Goal: Task Accomplishment & Management: Manage account settings

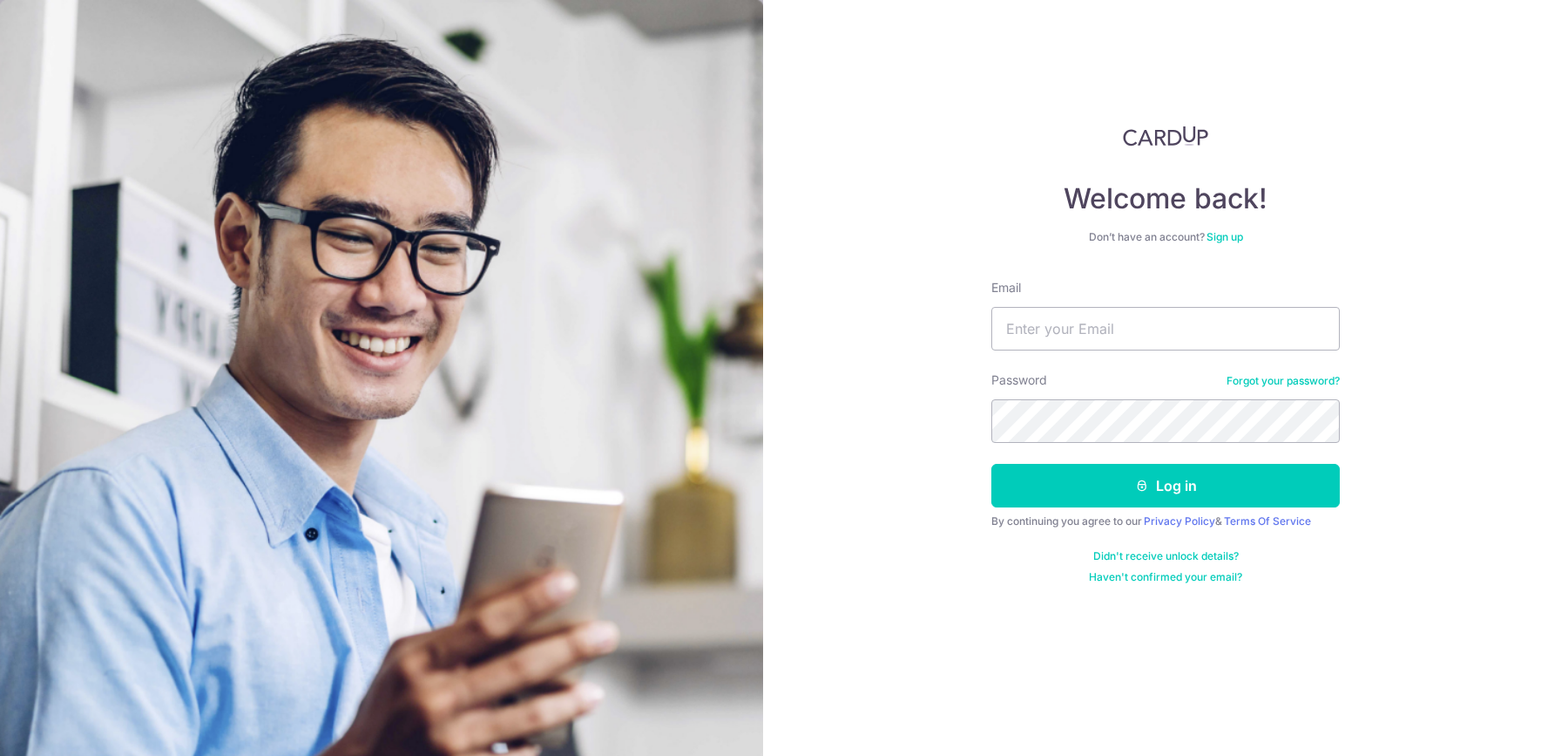
type input "[EMAIL_ADDRESS][DOMAIN_NAME]"
click at [959, 424] on div "Welcome back! Don’t have an account? Sign up Email ngxinyajulia@gmail.com Passw…" at bounding box center [1165, 378] width 805 height 756
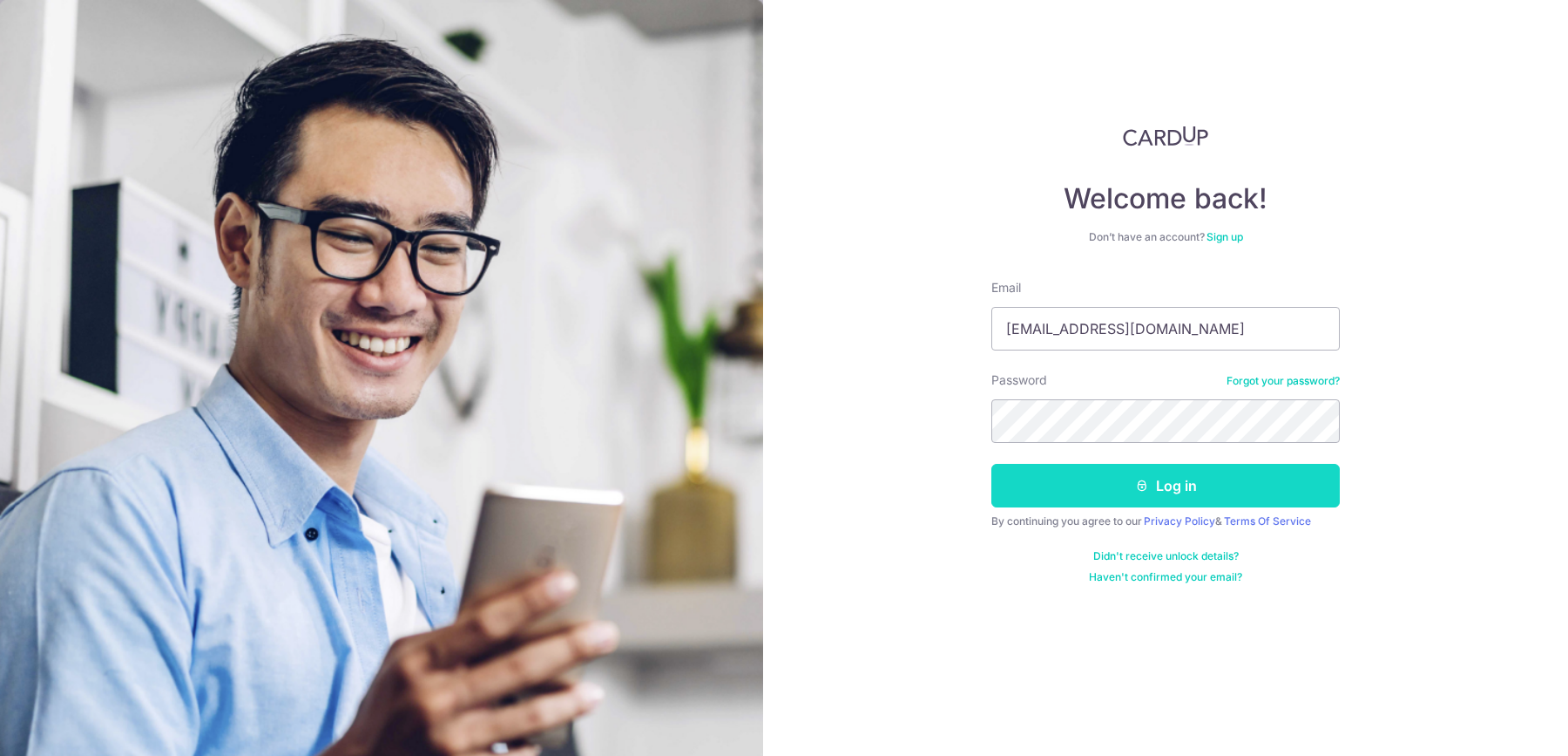
click at [1007, 474] on button "Log in" at bounding box center [1165, 485] width 349 height 43
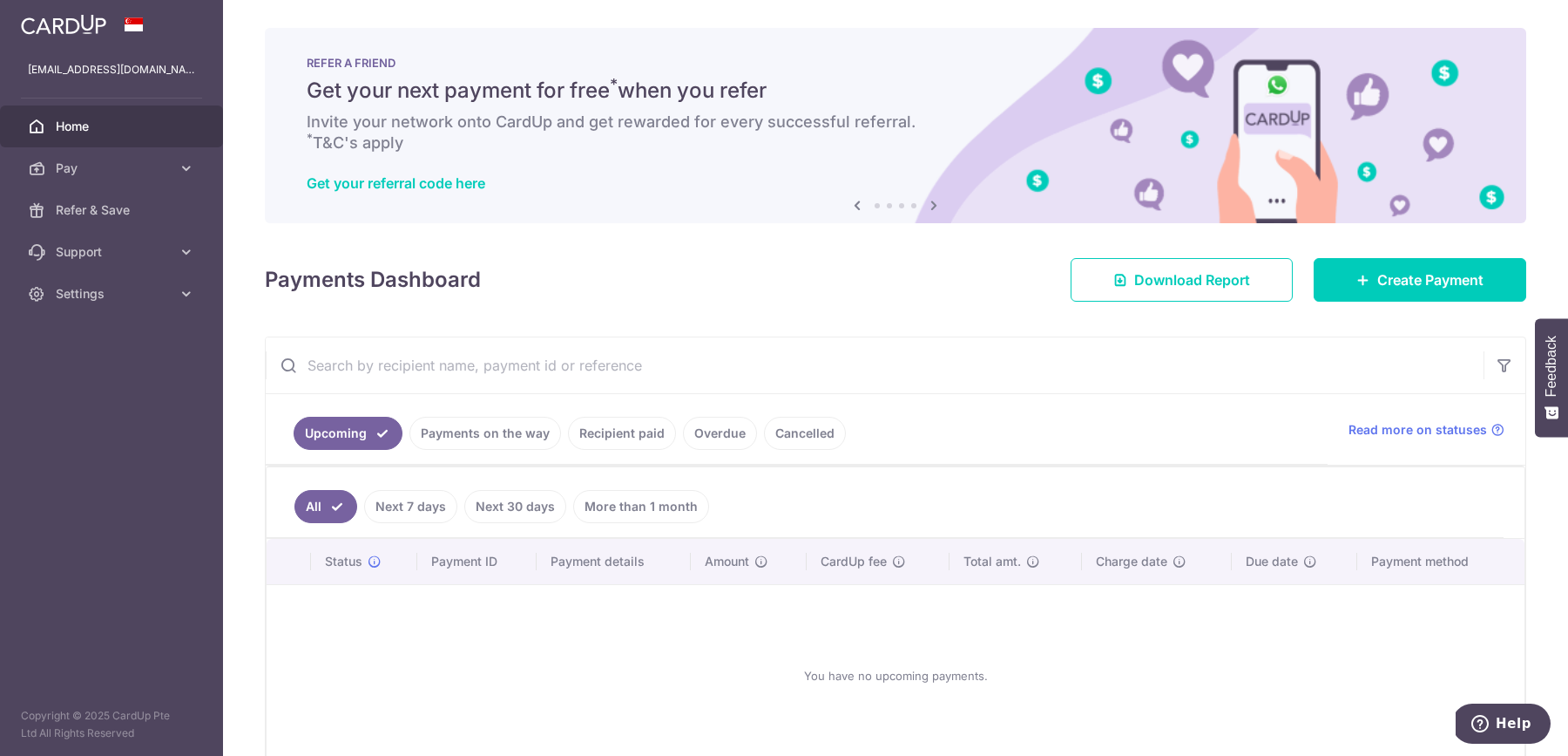
click at [491, 440] on link "Payments on the way" at bounding box center [485, 432] width 152 height 33
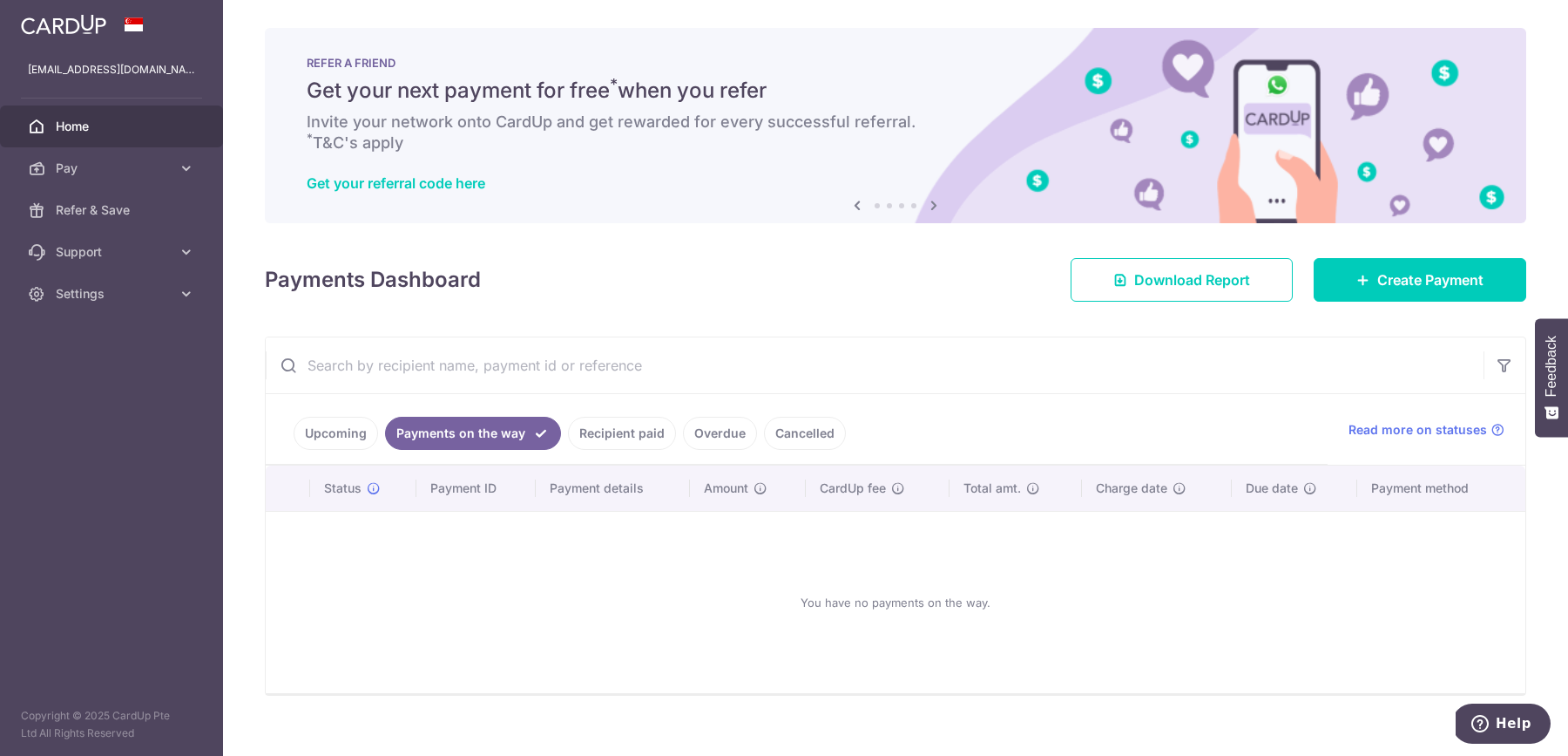
click at [600, 431] on link "Recipient paid" at bounding box center [622, 432] width 108 height 33
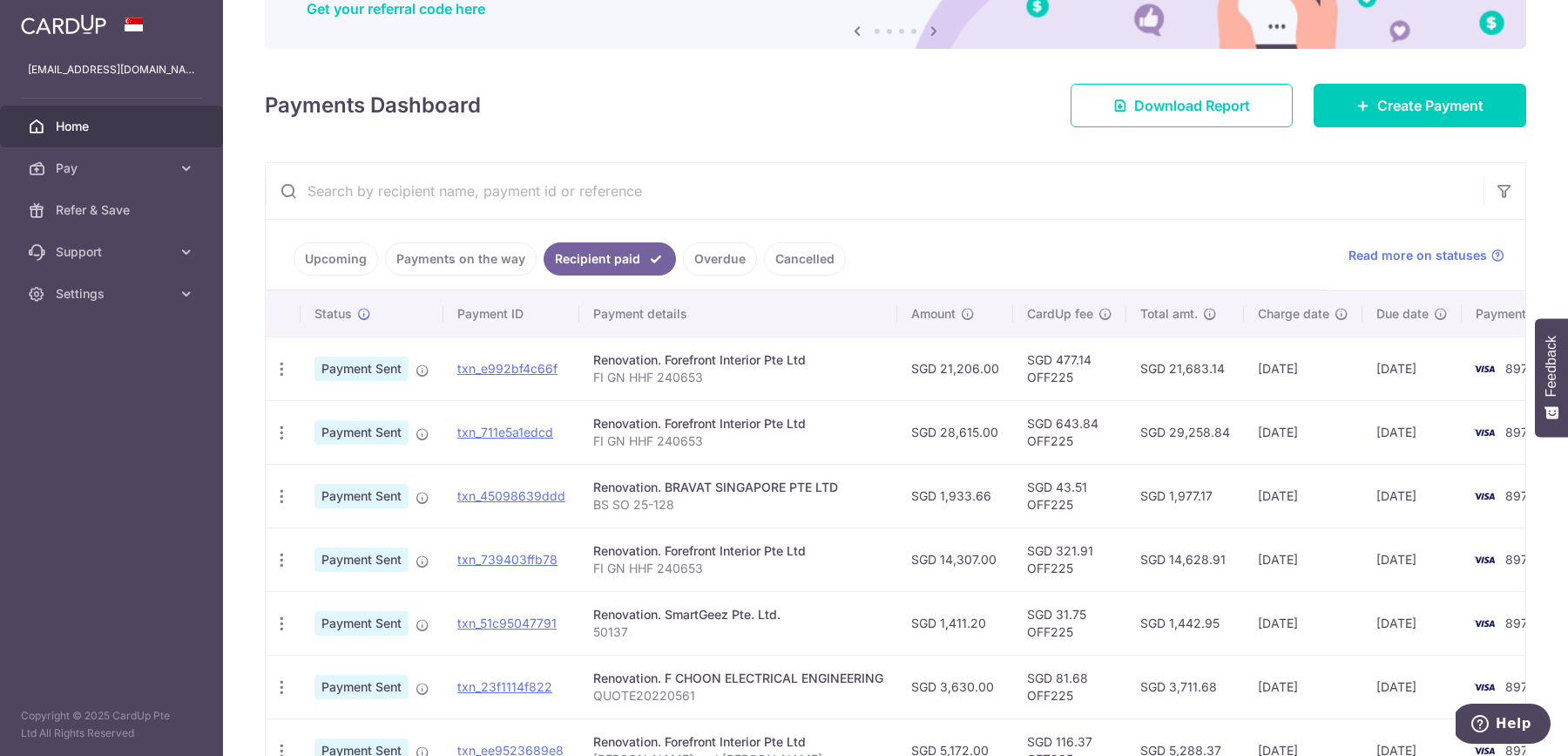
scroll to position [278, 0]
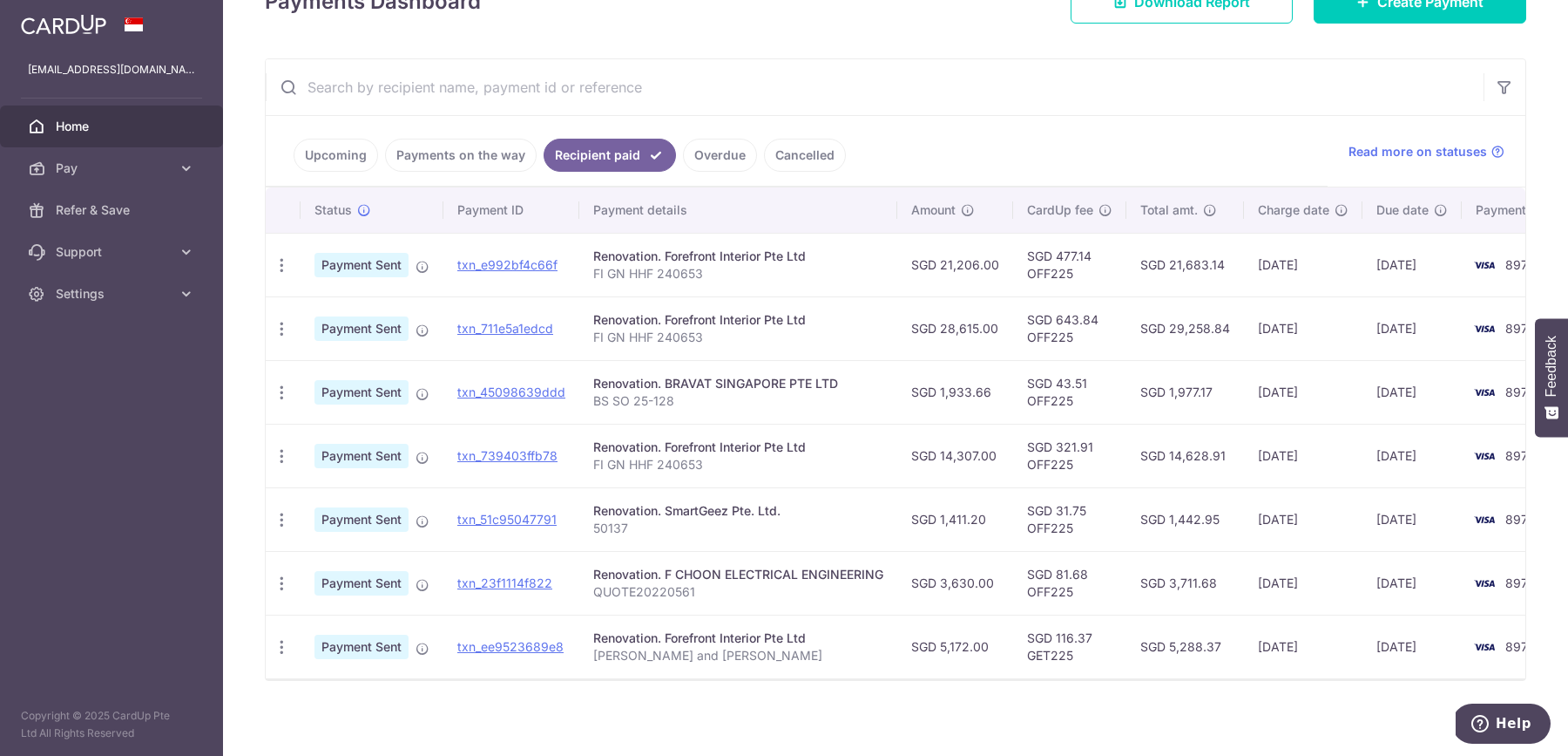
click at [707, 160] on link "Overdue" at bounding box center [720, 155] width 74 height 33
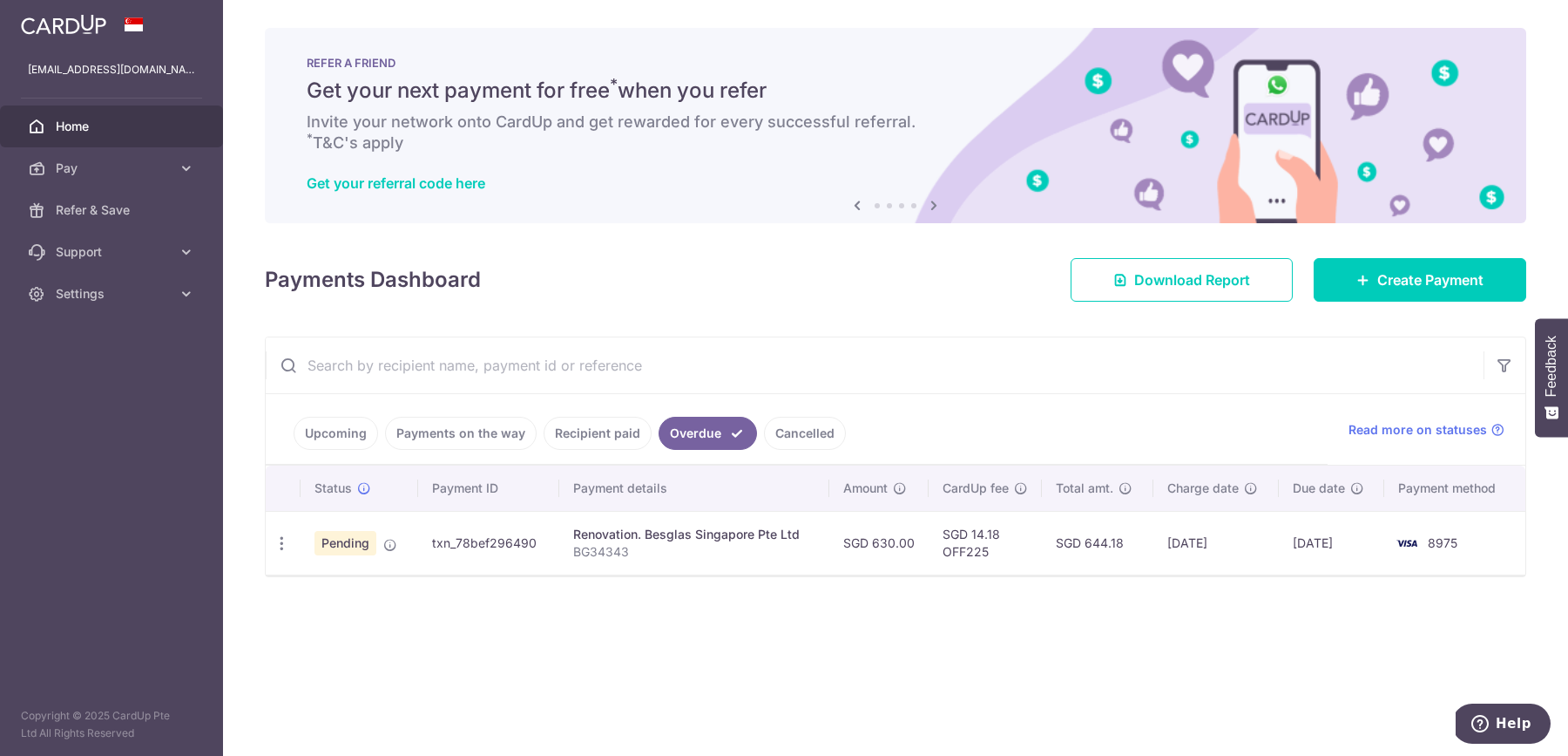
click at [790, 429] on link "Cancelled" at bounding box center [804, 432] width 82 height 33
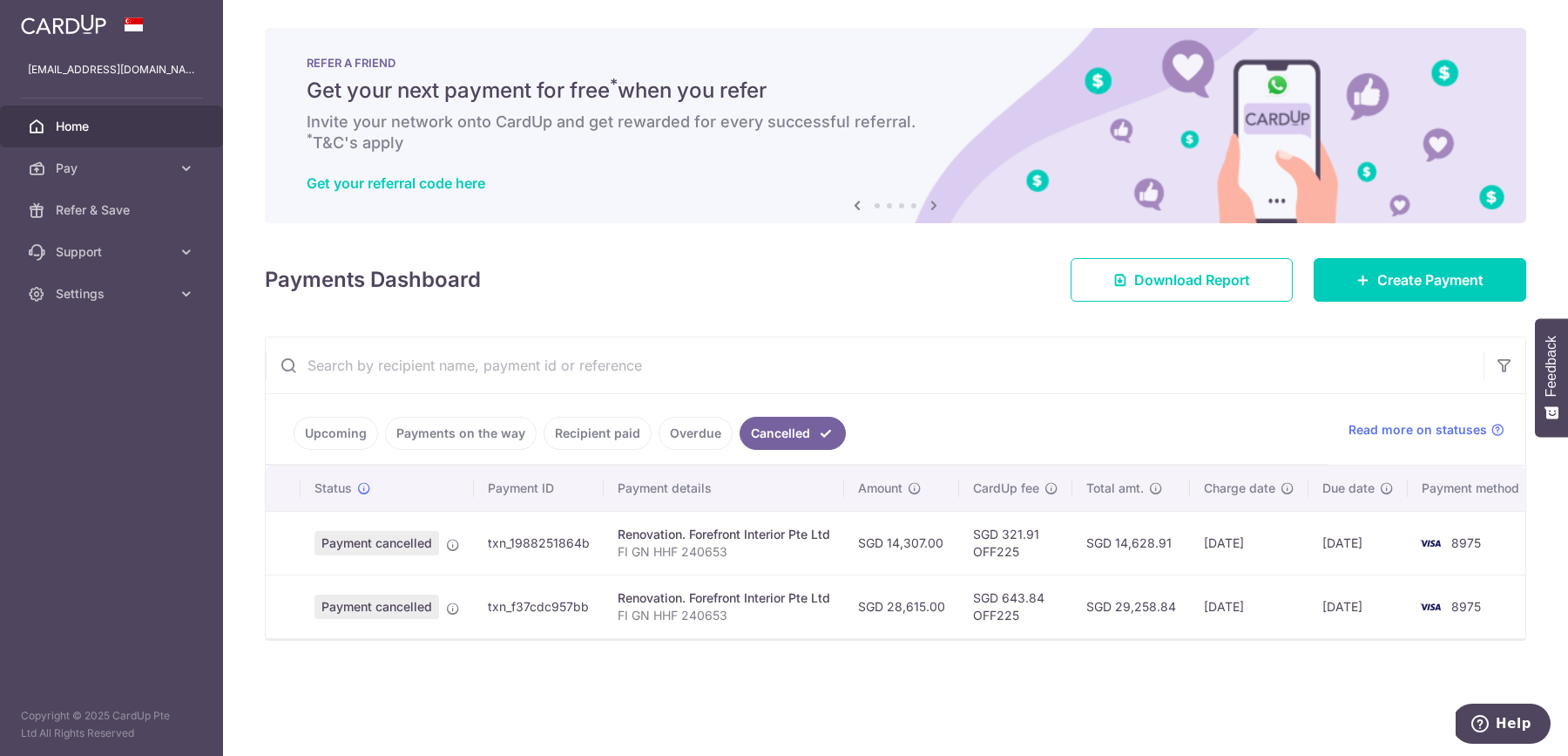
click at [694, 427] on link "Overdue" at bounding box center [695, 432] width 74 height 33
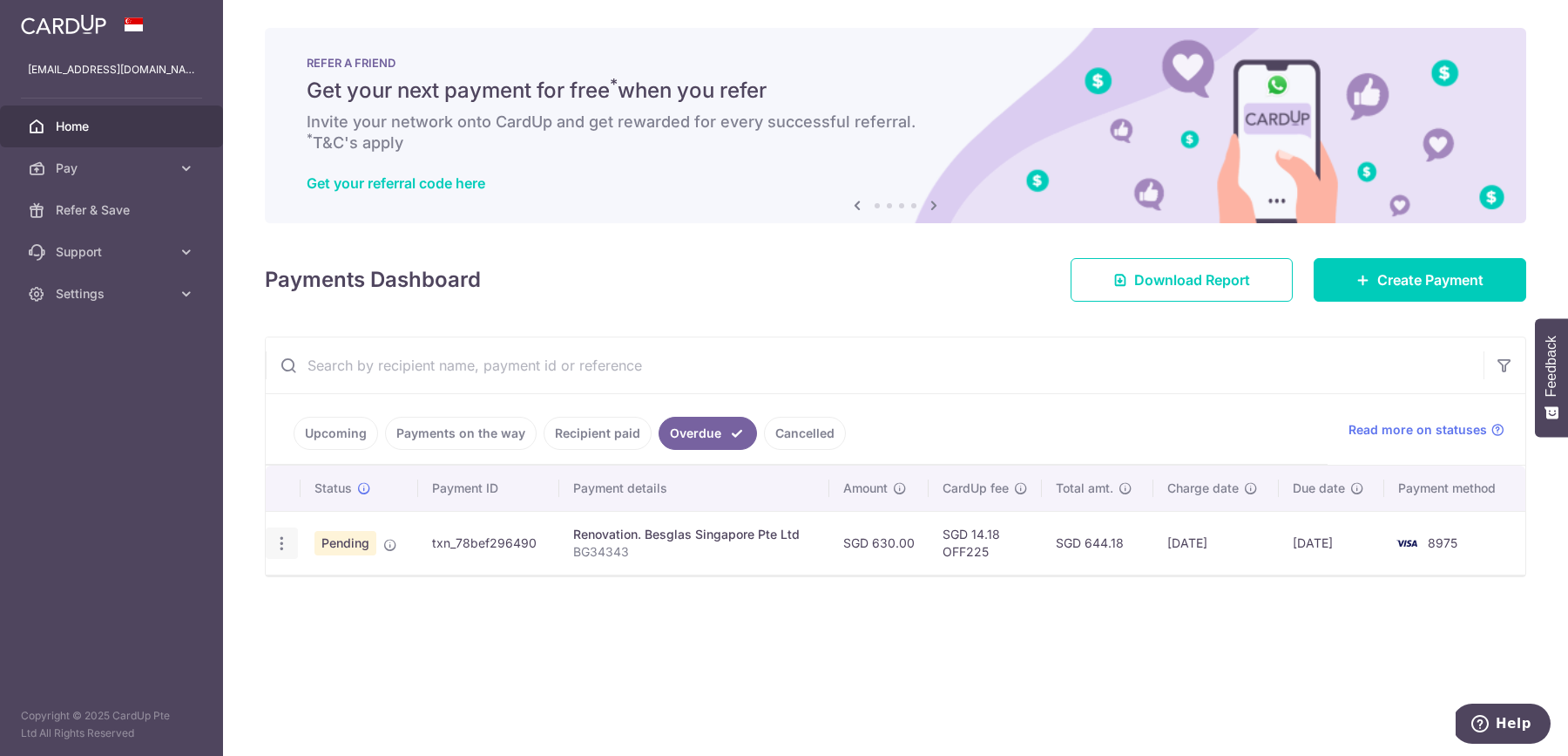
click at [283, 540] on icon "button" at bounding box center [281, 543] width 18 height 18
click at [314, 586] on link "Update payment" at bounding box center [358, 591] width 182 height 42
radio input "true"
type input "630.00"
type input "[DATE]"
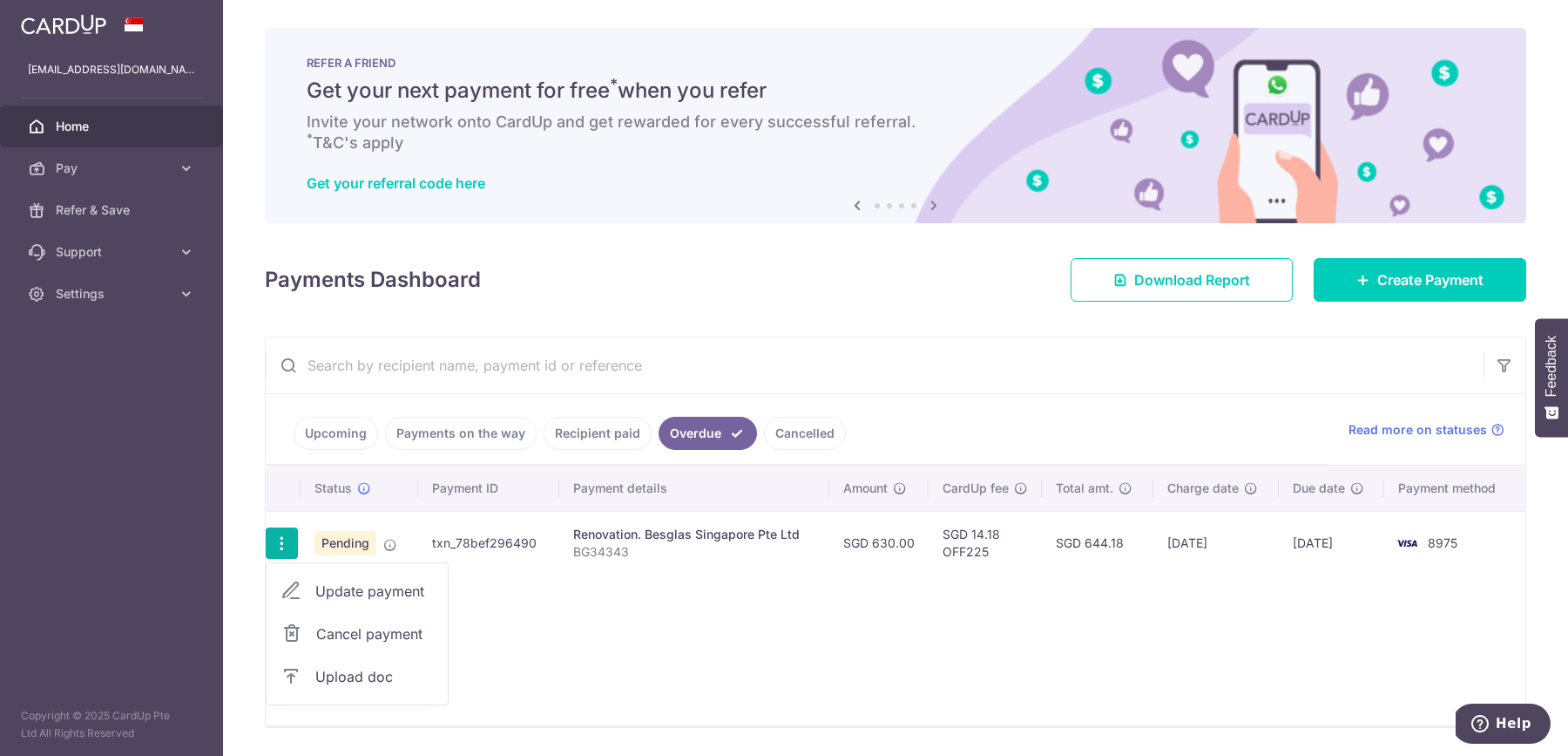
type input "BG34343"
type input "Balance 630 upon installation"
type input "OFF225"
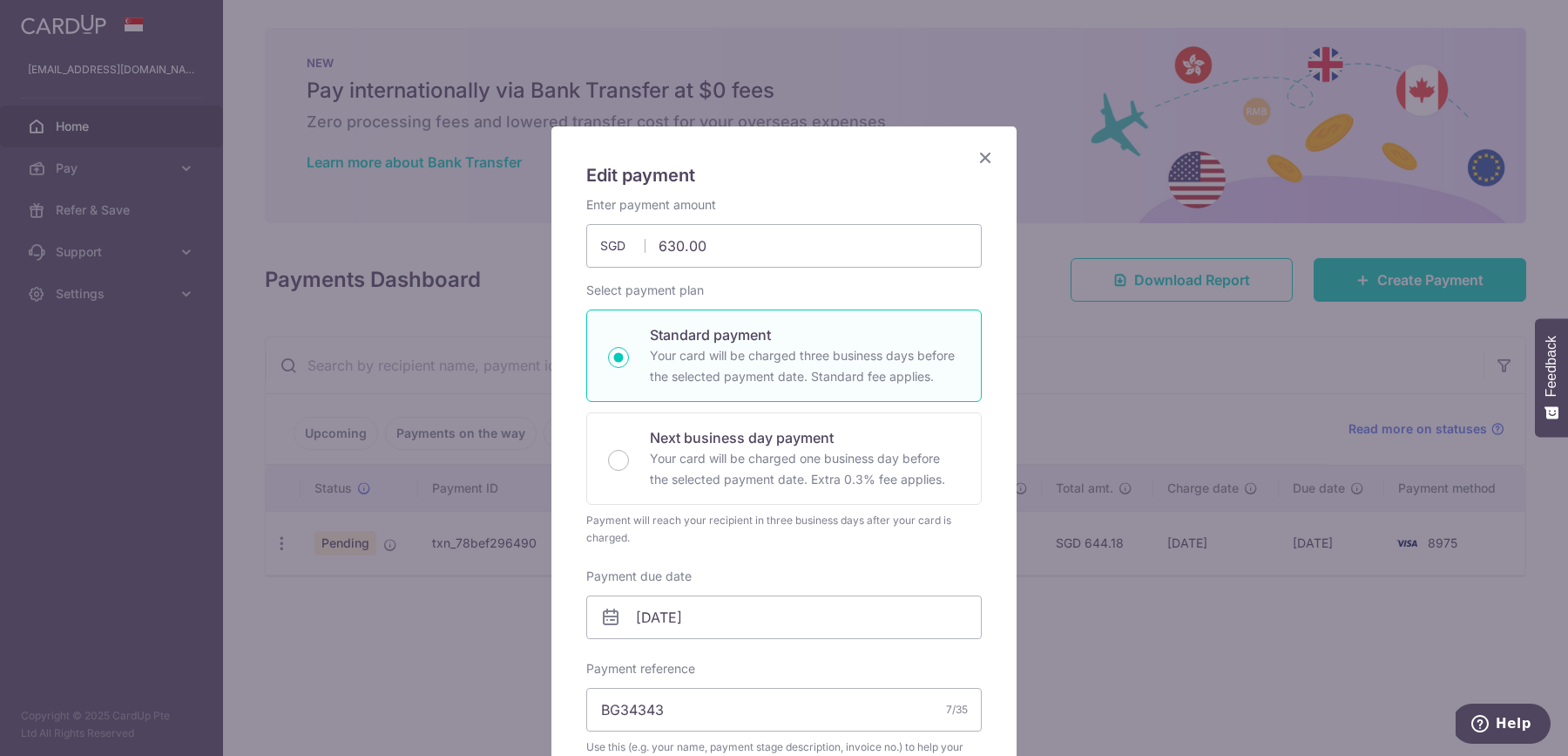
click at [990, 161] on icon "Close" at bounding box center [985, 157] width 21 height 22
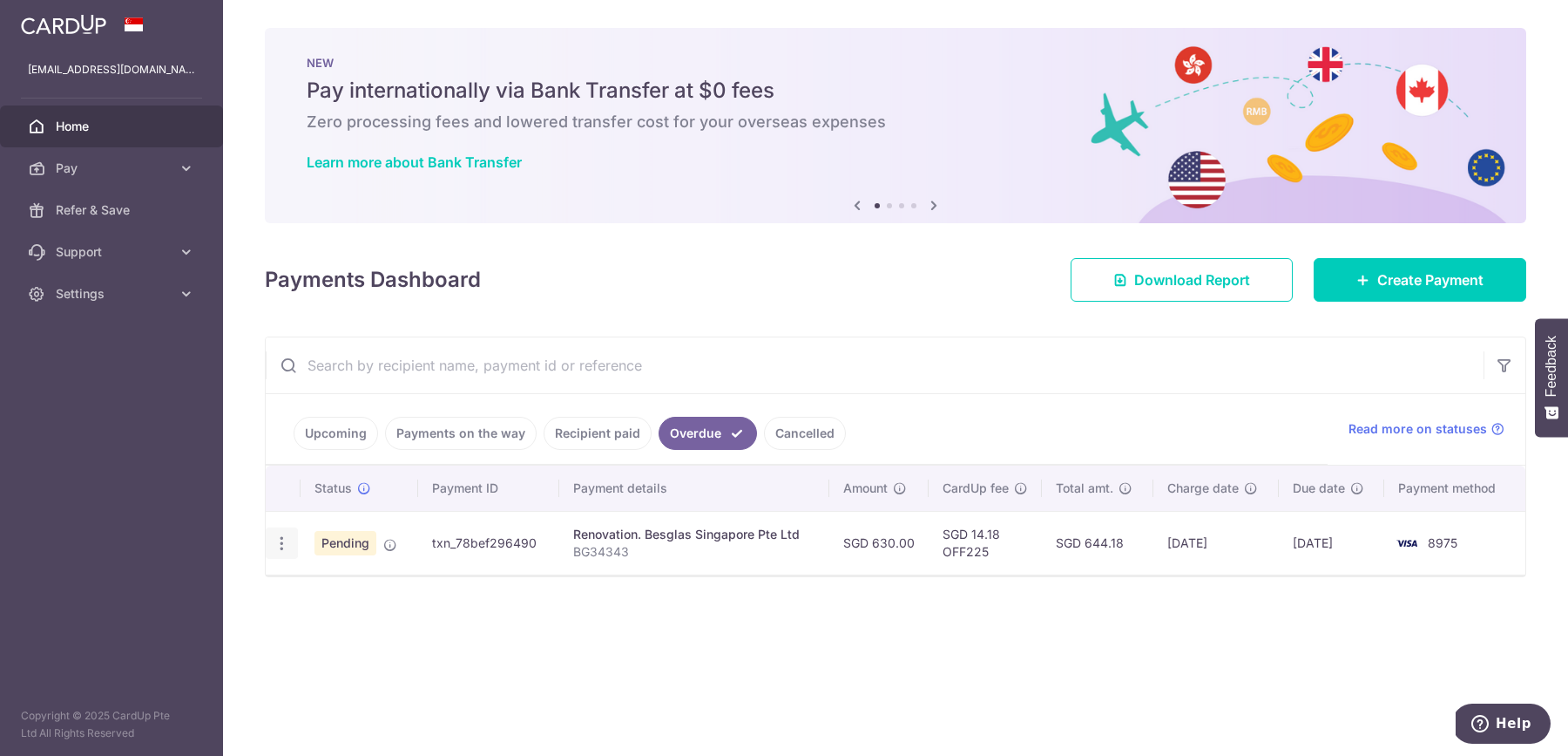
click at [281, 550] on div "Update payment Cancel payment Upload doc" at bounding box center [282, 544] width 32 height 32
click at [281, 540] on icon "button" at bounding box center [281, 543] width 18 height 18
click at [321, 671] on span "Upload doc" at bounding box center [375, 676] width 119 height 21
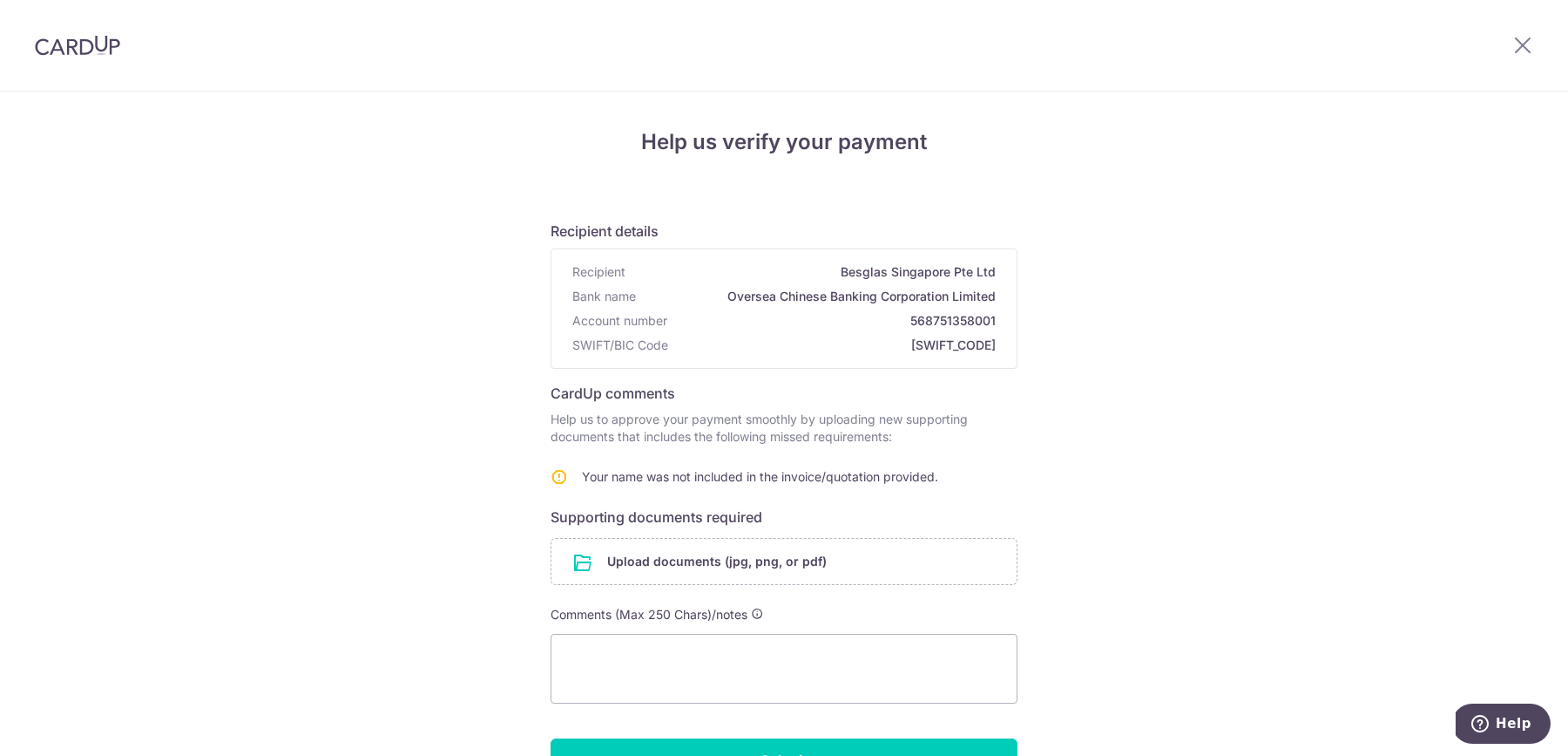
scroll to position [147, 0]
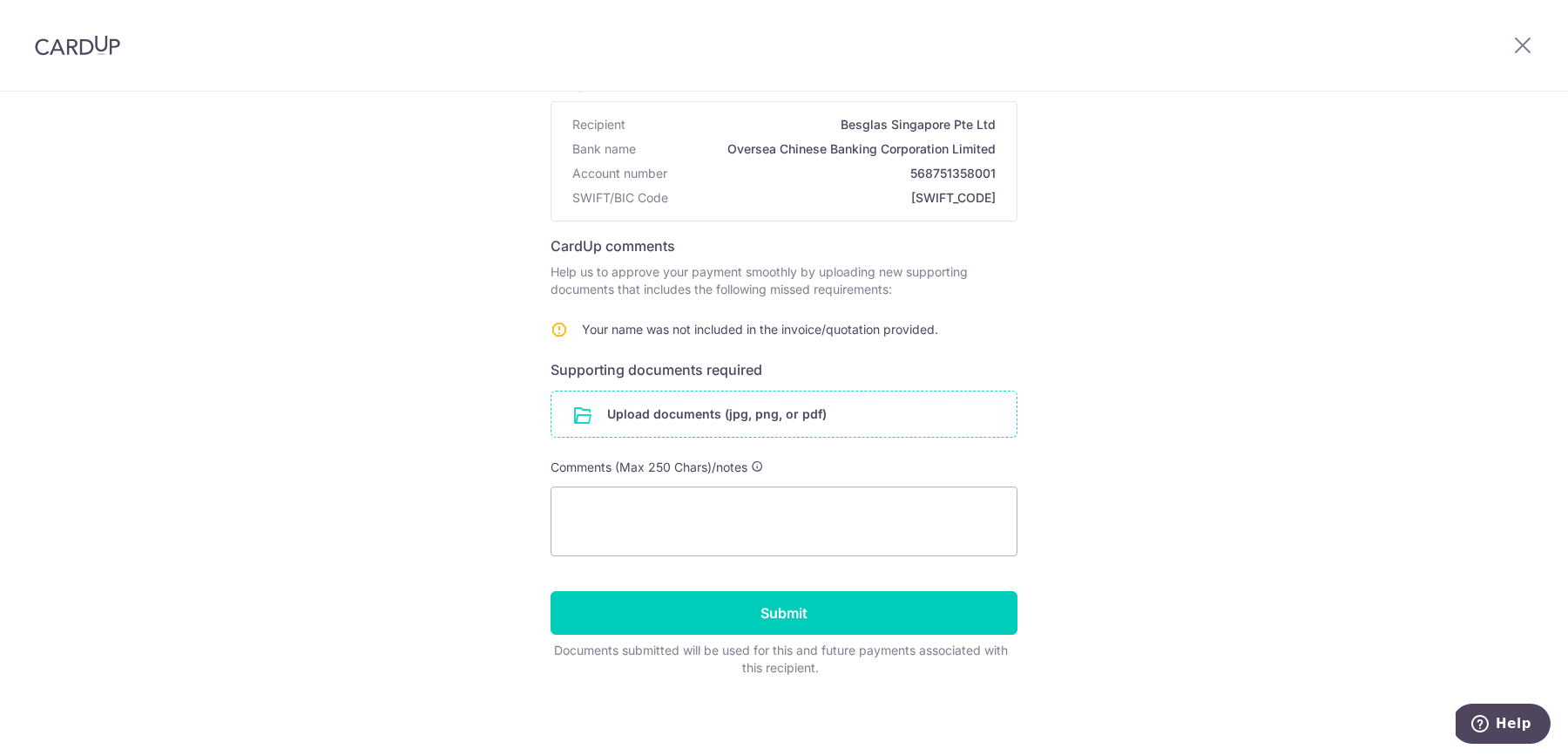
click at [678, 415] on input "file" at bounding box center [784, 414] width 465 height 45
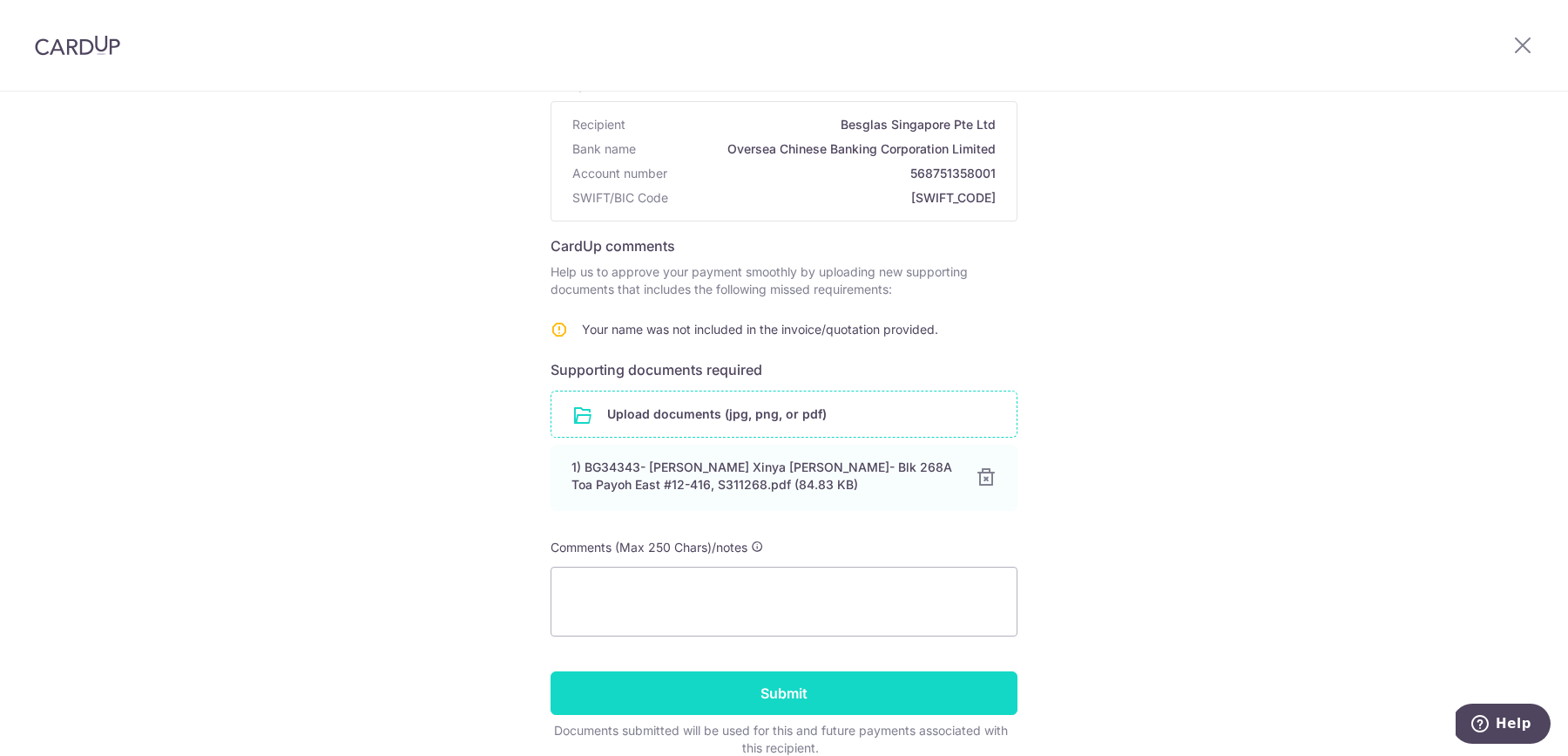
click at [623, 693] on input "Submit" at bounding box center [784, 693] width 467 height 43
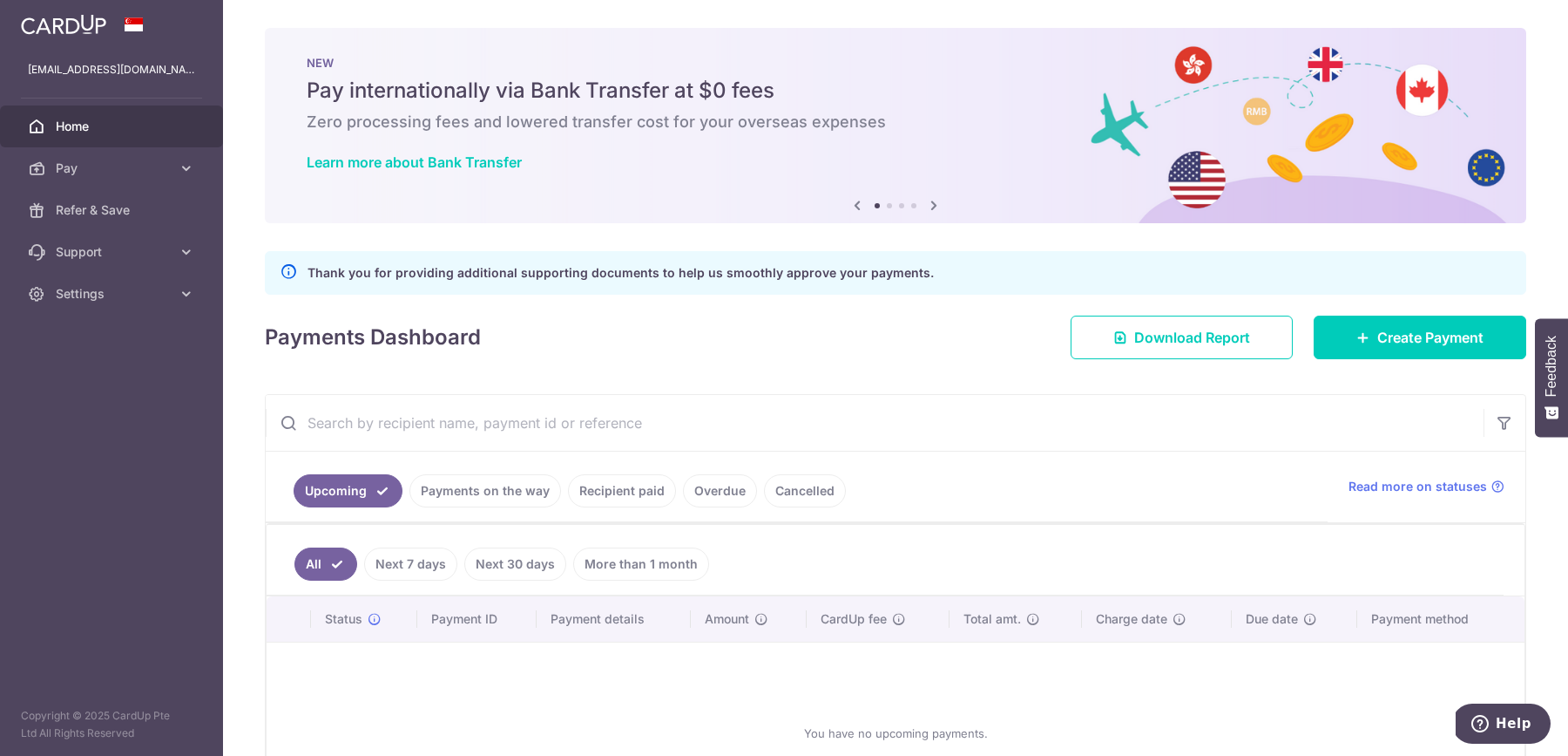
click at [723, 494] on link "Overdue" at bounding box center [720, 490] width 74 height 33
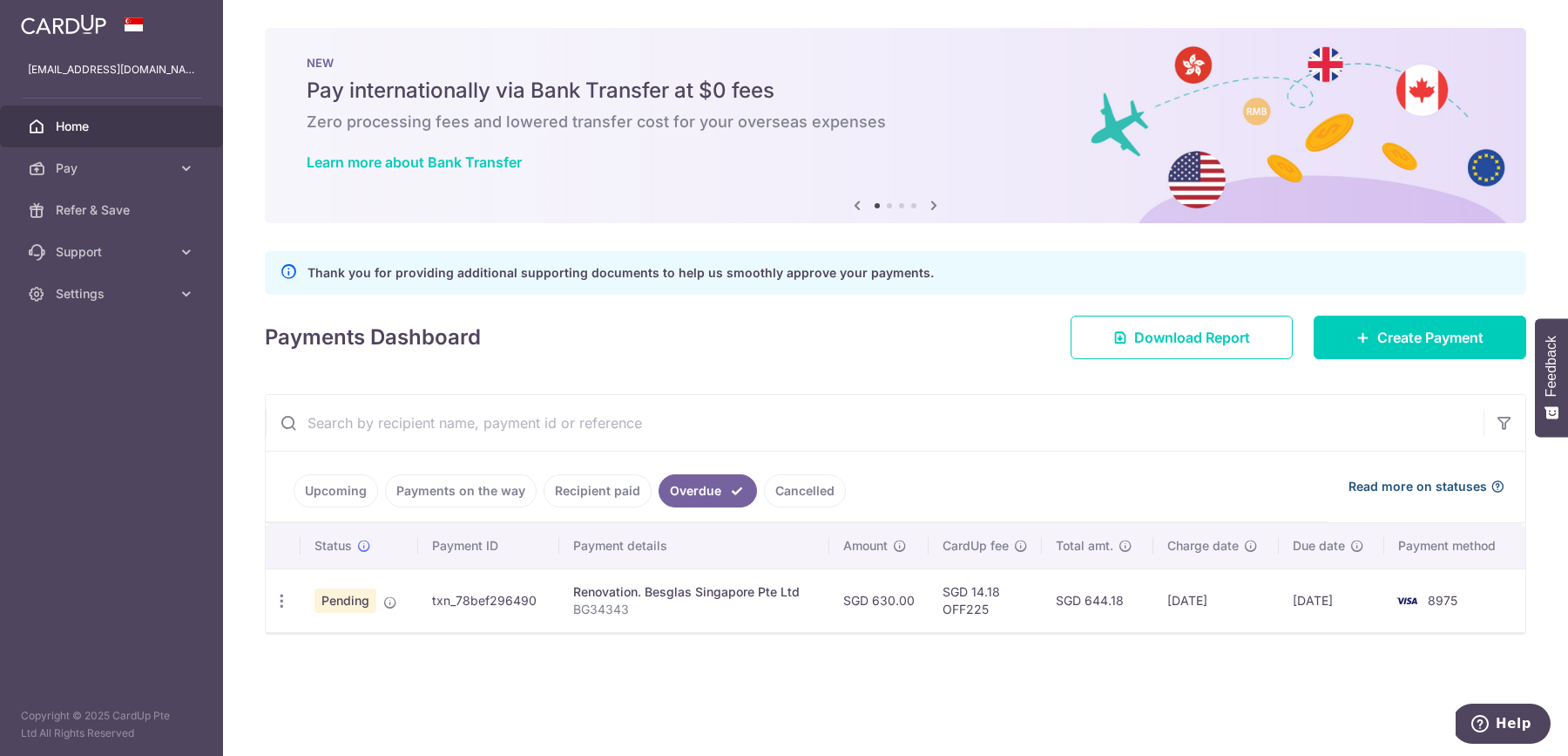
click at [1433, 482] on span "Read more on statuses" at bounding box center [1418, 485] width 138 height 17
